Goal: Task Accomplishment & Management: Manage account settings

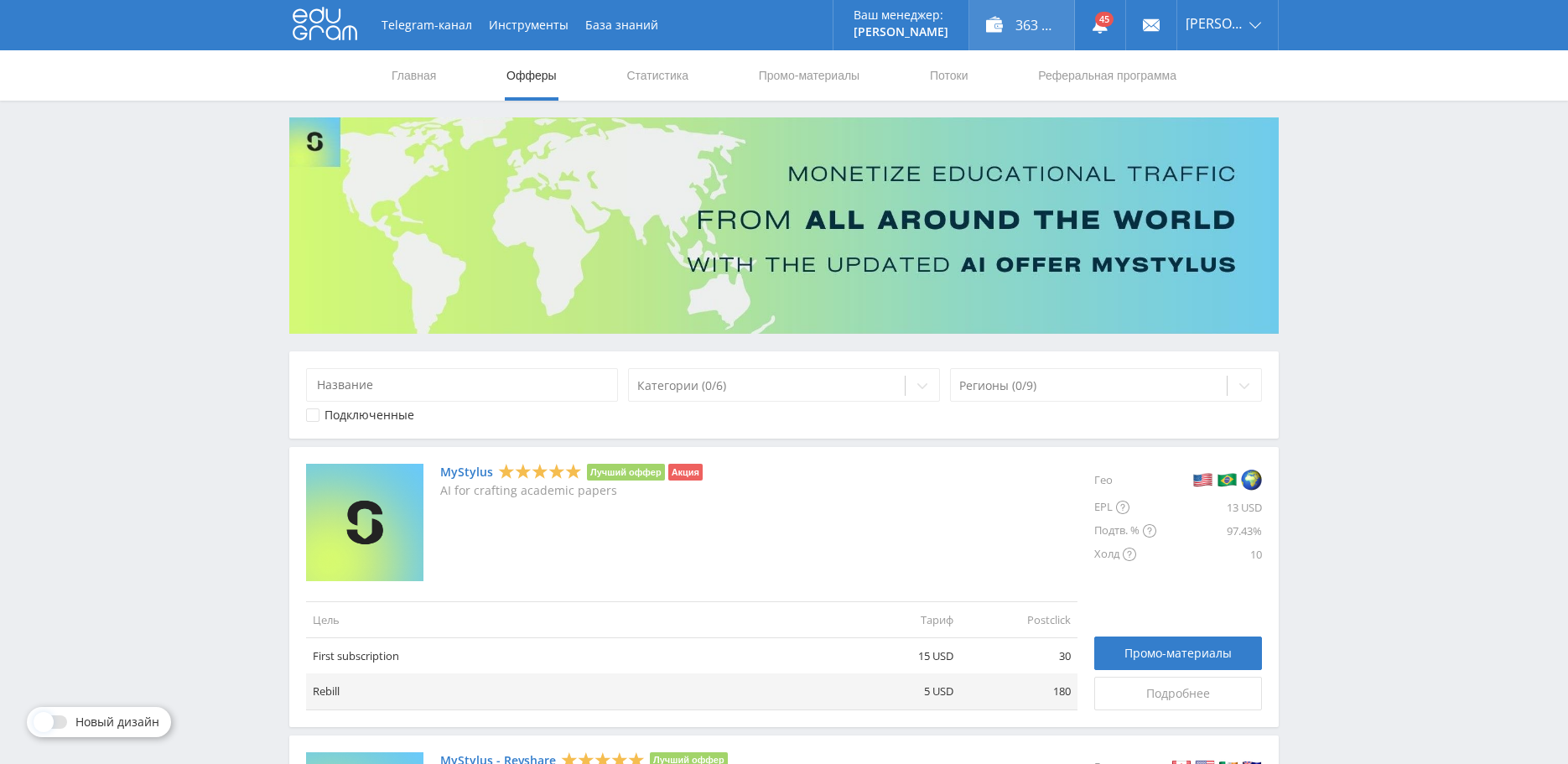
click at [1013, 22] on div "363 933,00 ₽" at bounding box center [1021, 25] width 105 height 50
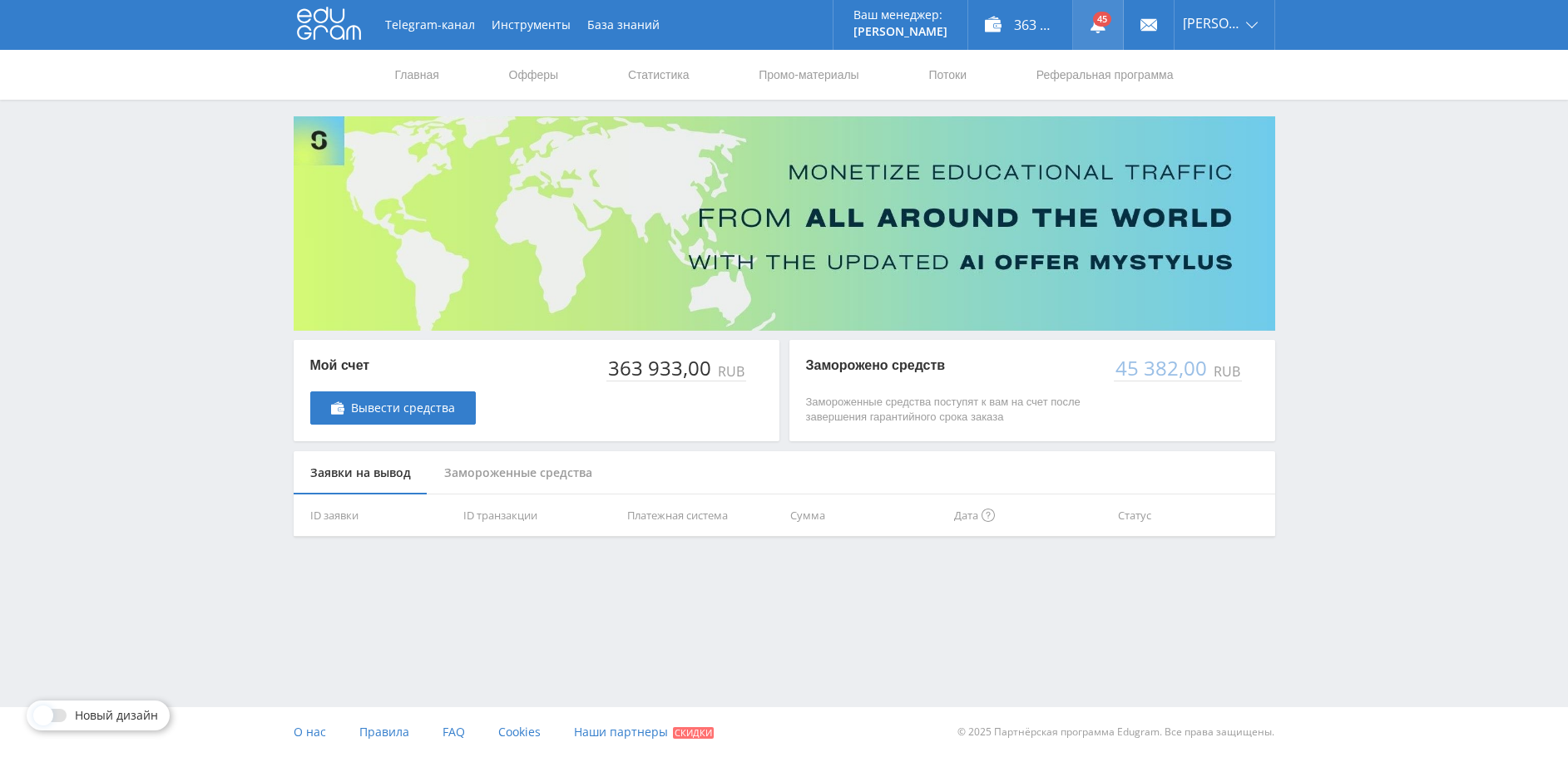
click at [1113, 22] on link at bounding box center [1098, 25] width 50 height 50
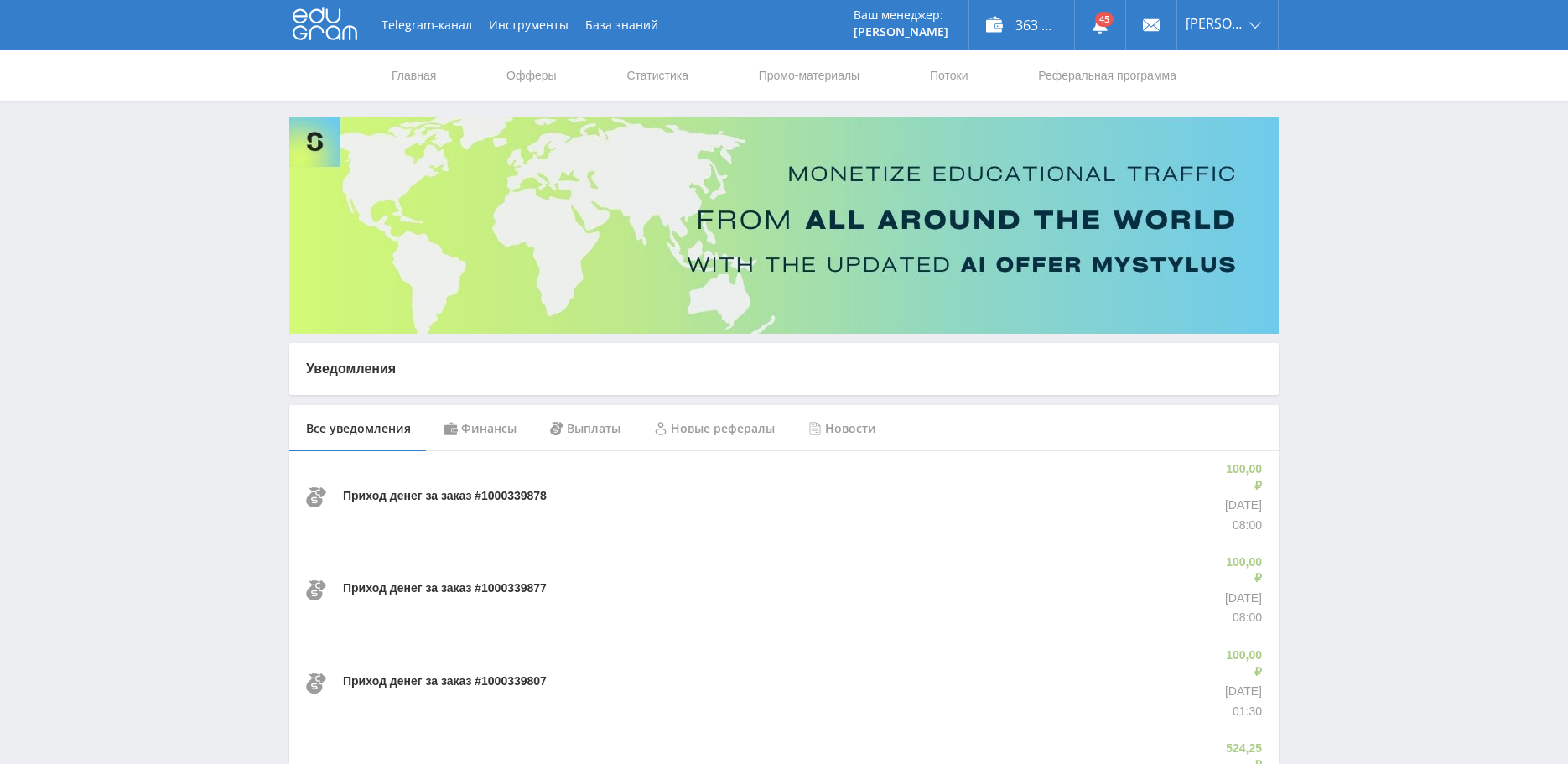
scroll to position [84, 0]
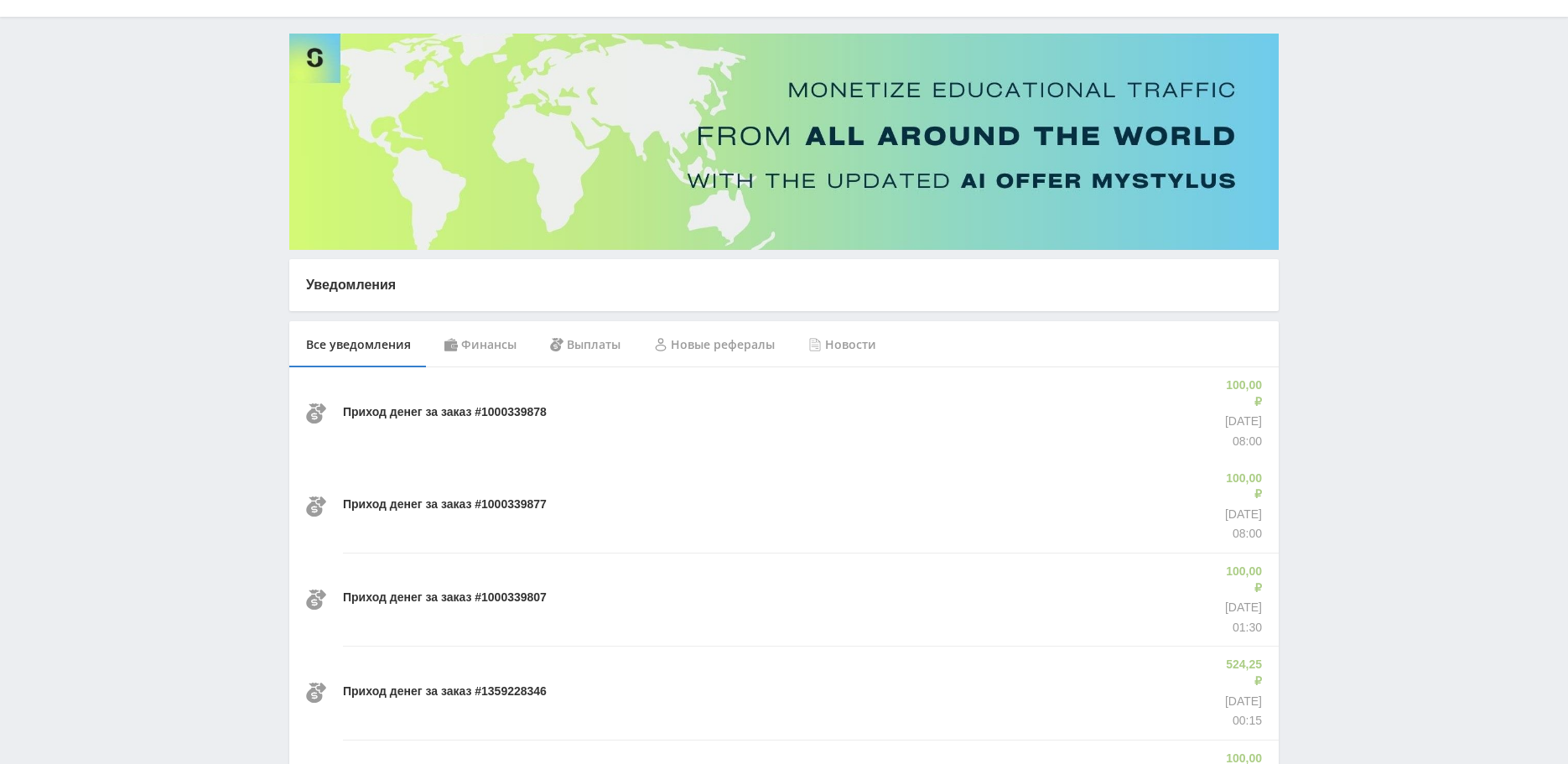
click at [459, 346] on div "Финансы" at bounding box center [480, 345] width 105 height 47
click at [596, 347] on div "Выплаты" at bounding box center [585, 345] width 104 height 47
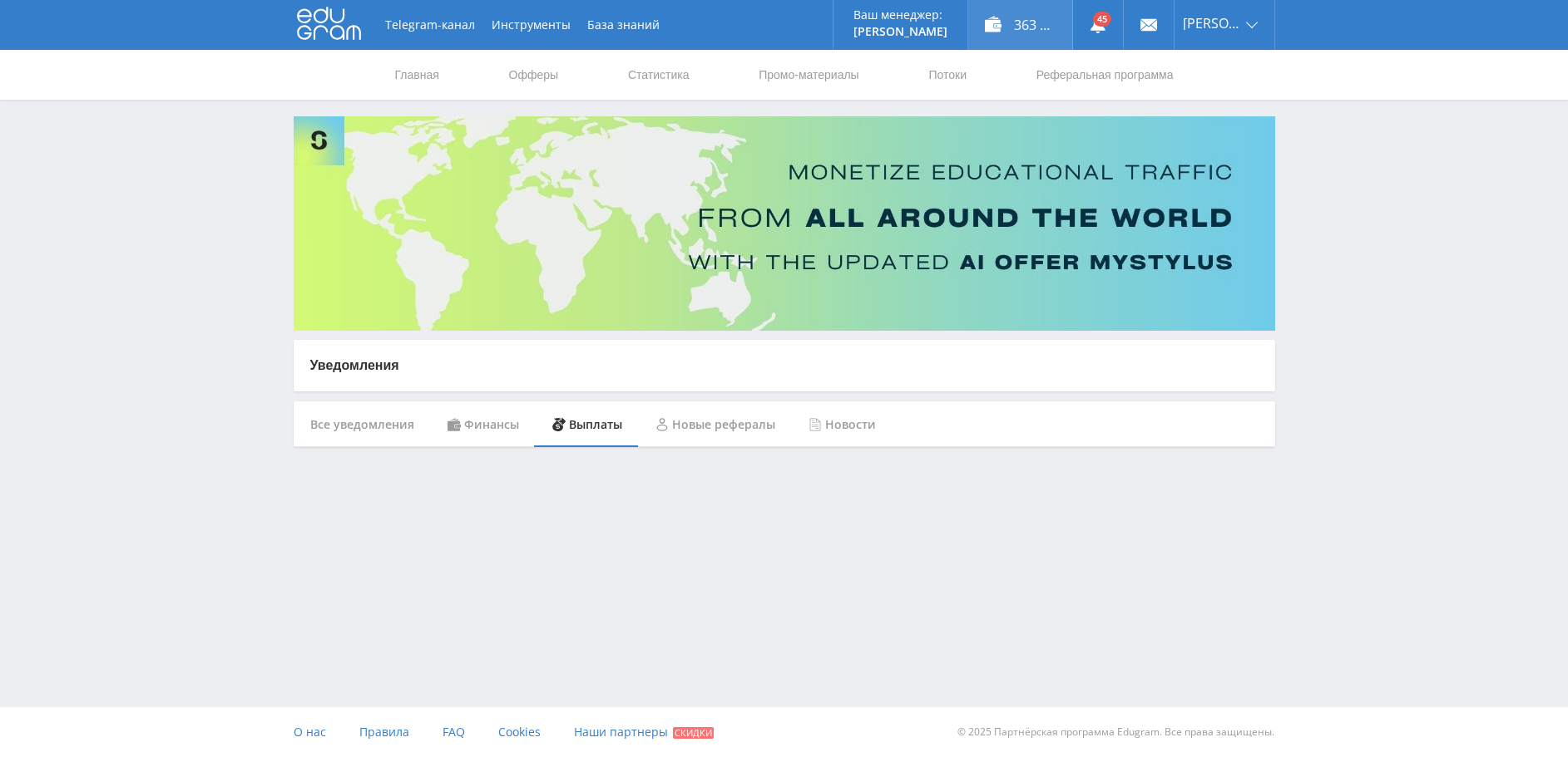
click at [1027, 26] on div "363 933,00 ₽" at bounding box center [1020, 25] width 104 height 50
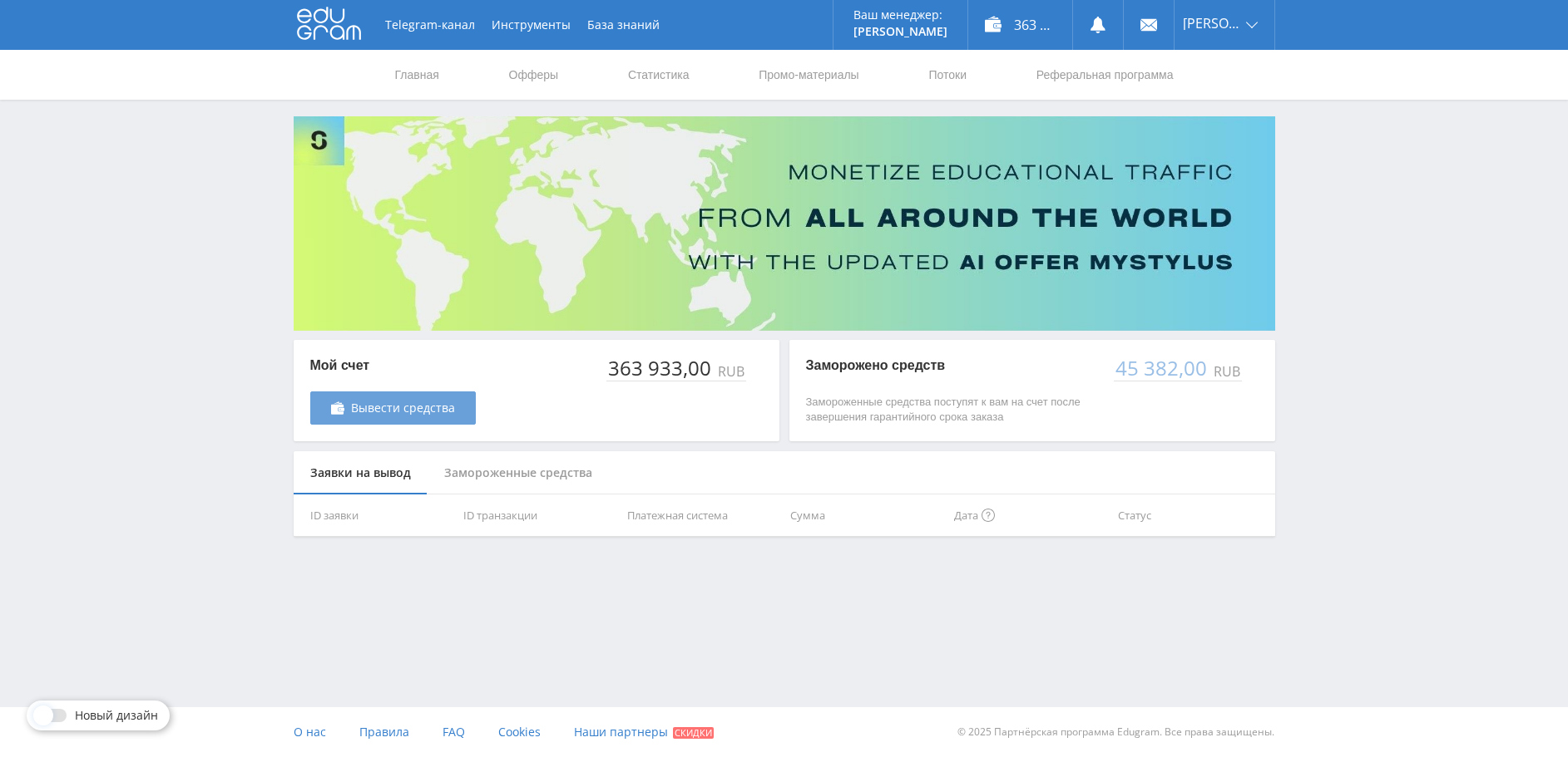
click at [416, 404] on span "Вывести средства" at bounding box center [403, 408] width 104 height 14
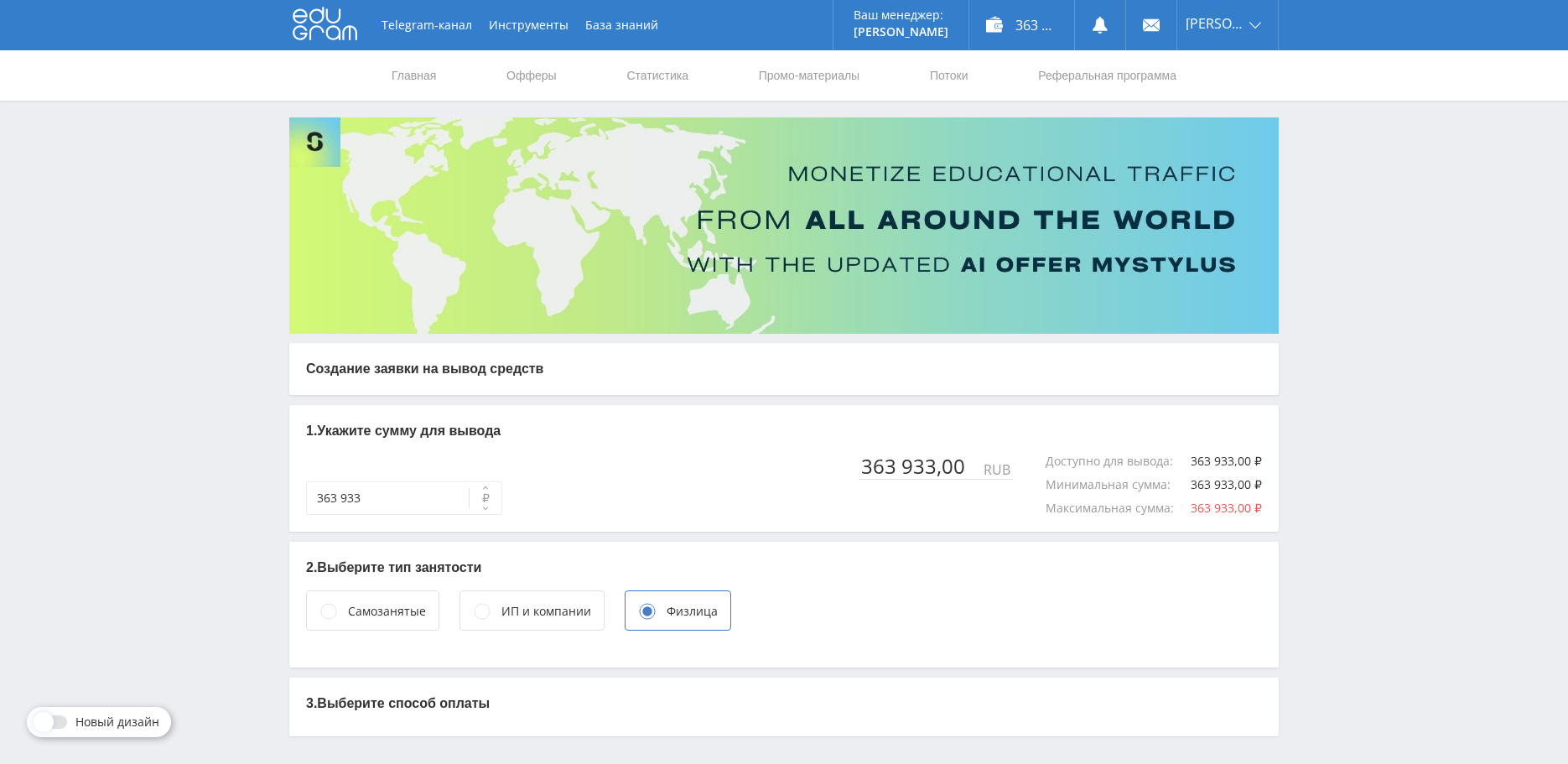
scroll to position [56, 0]
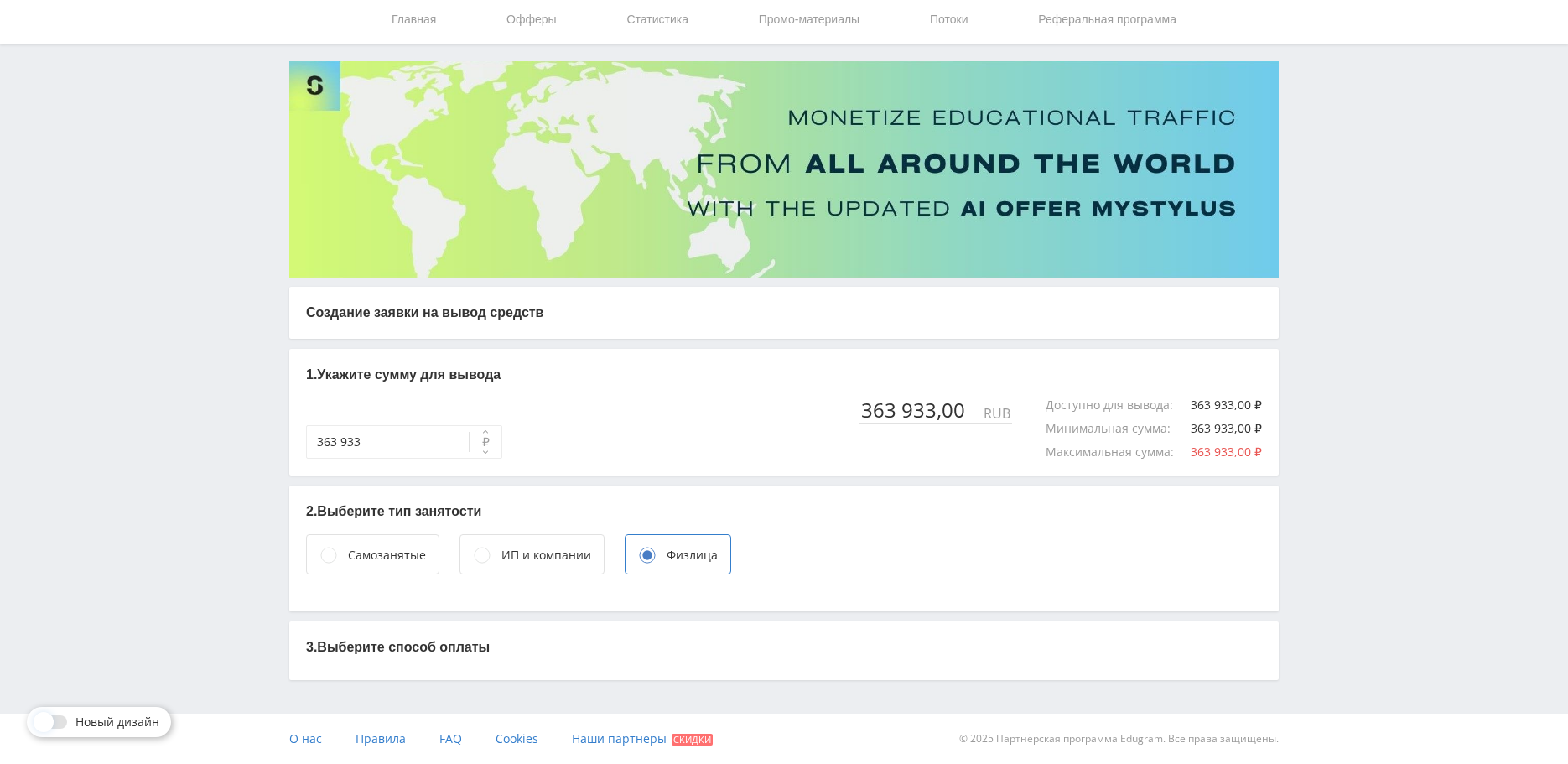
click at [476, 557] on circle at bounding box center [481, 555] width 15 height 15
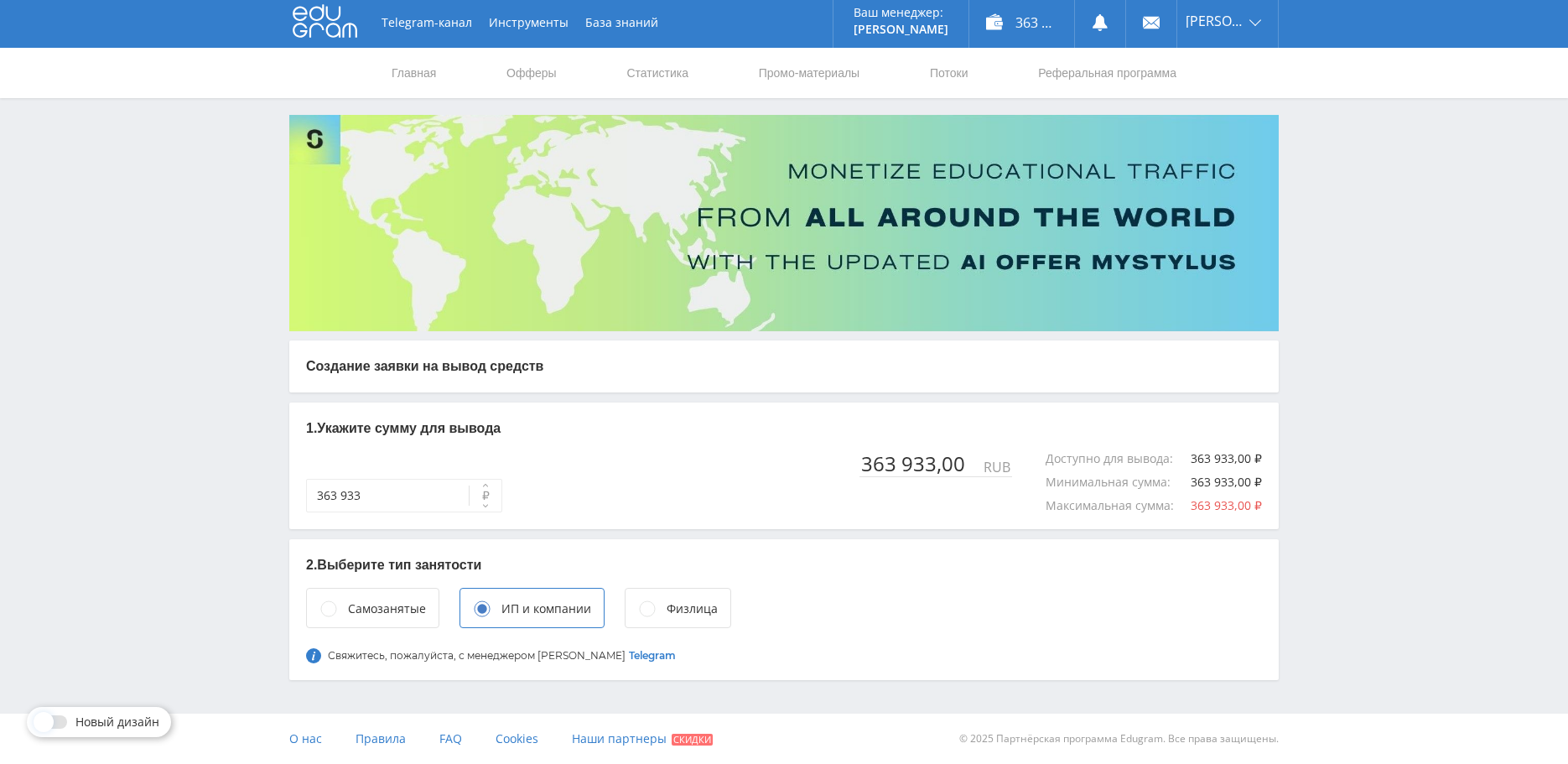
click at [331, 608] on circle at bounding box center [328, 608] width 15 height 15
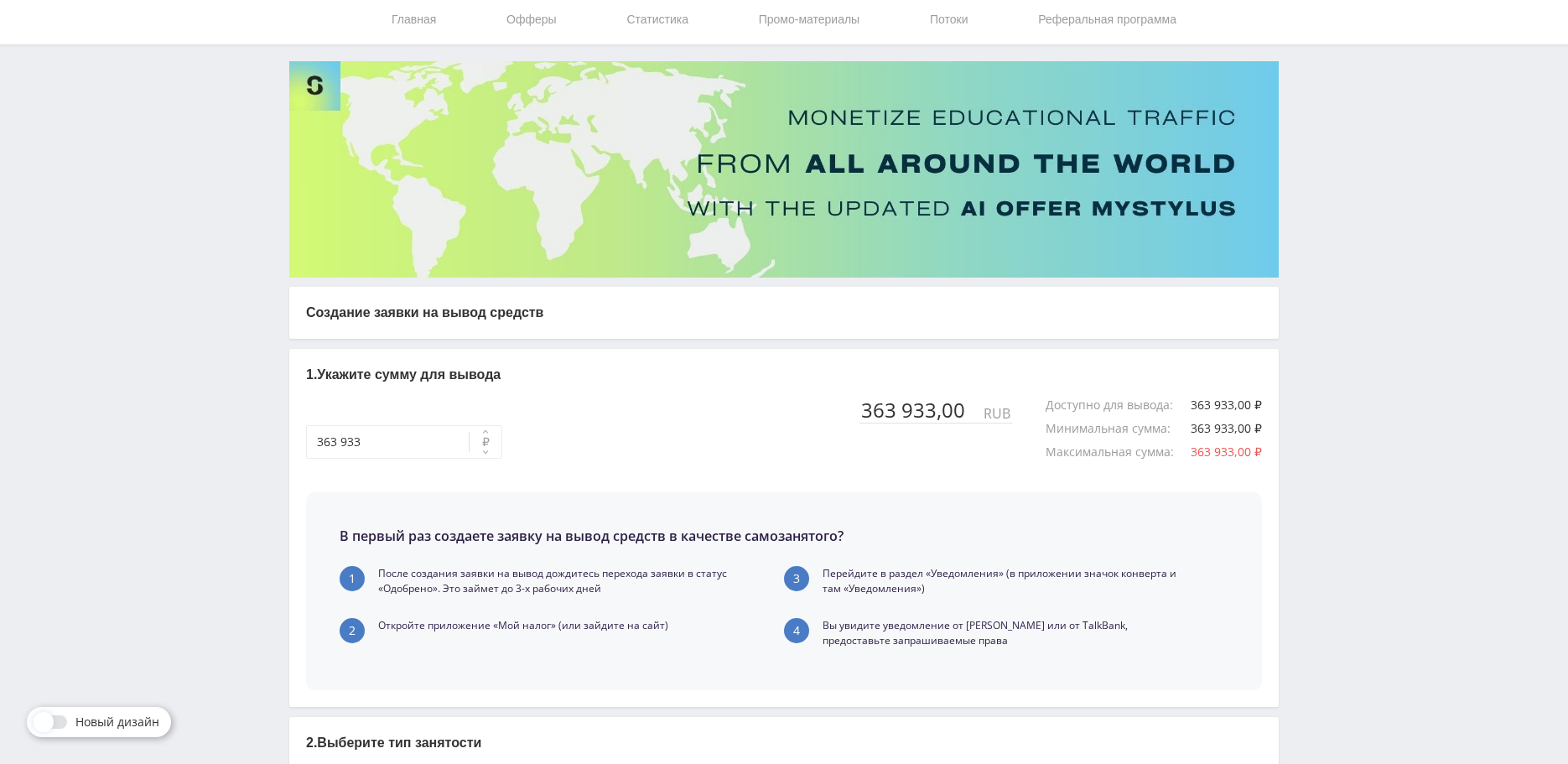
scroll to position [277, 0]
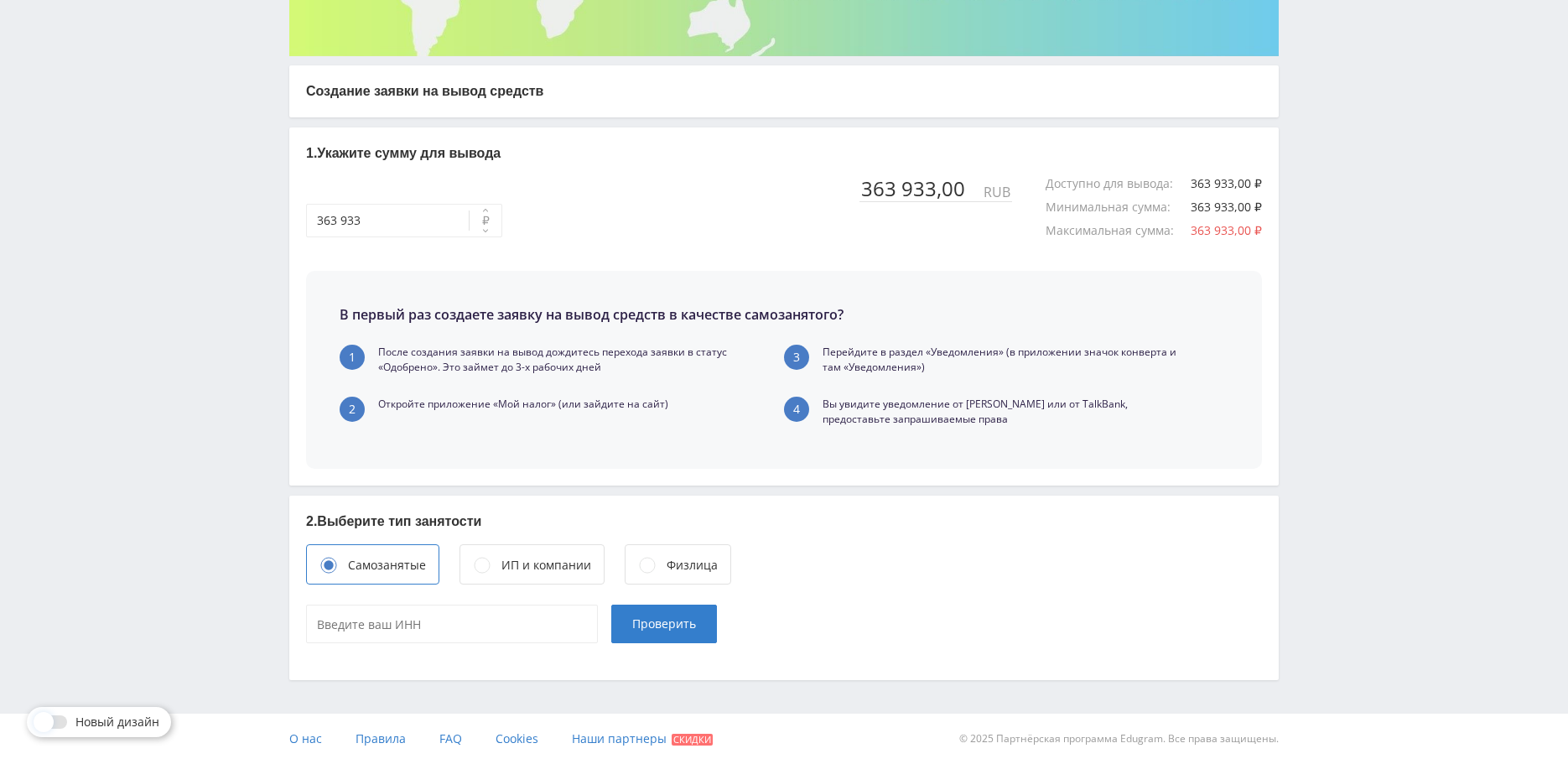
click at [478, 562] on circle at bounding box center [481, 565] width 15 height 15
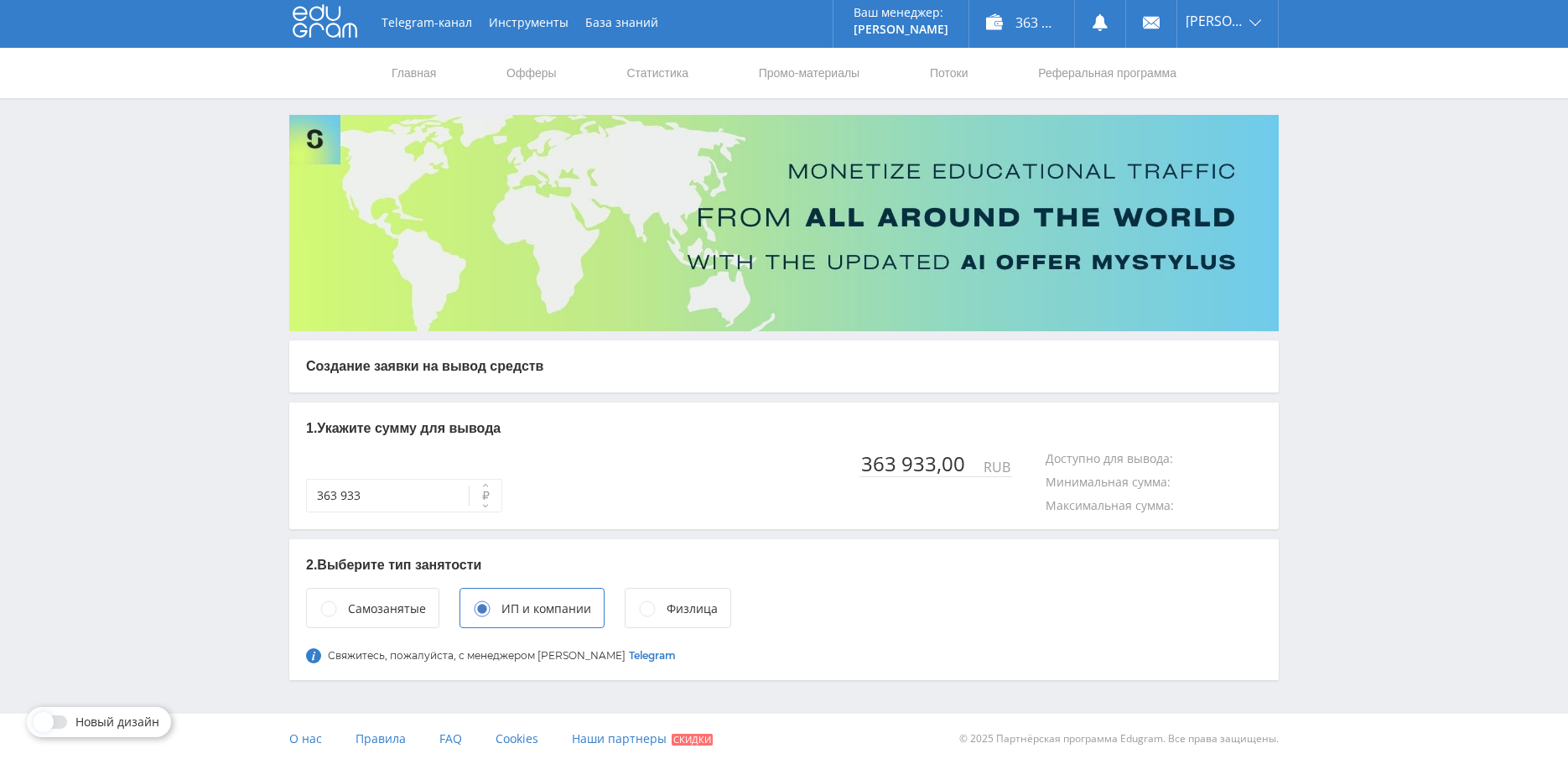
scroll to position [3, 0]
